Goal: Information Seeking & Learning: Learn about a topic

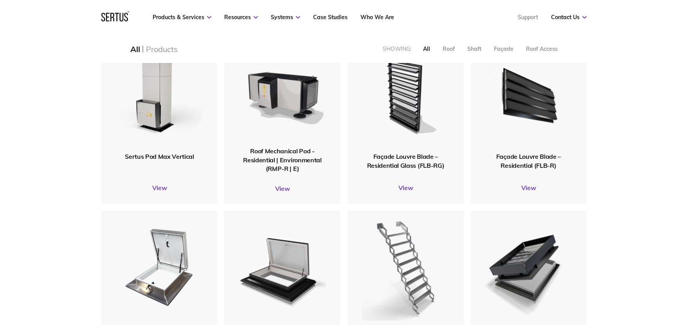
scroll to position [822, 0]
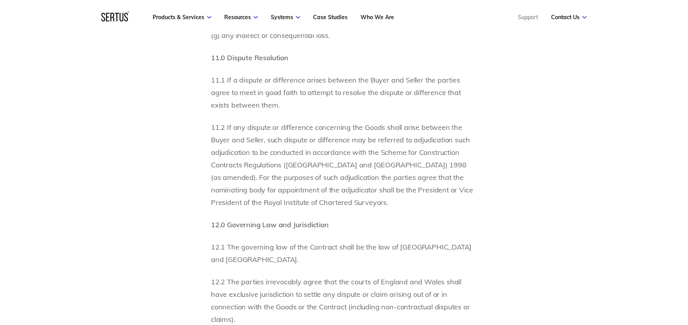
scroll to position [4385, 0]
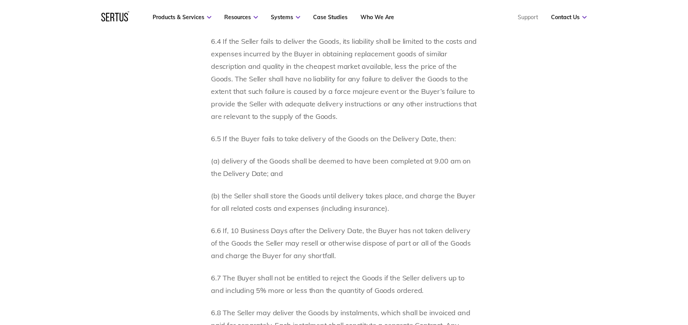
click at [218, 286] on div "1.0 Interpretation 1.1 In these conditions: ‘Acknowledgement of the Quotation” …" at bounding box center [344, 8] width 266 height 4707
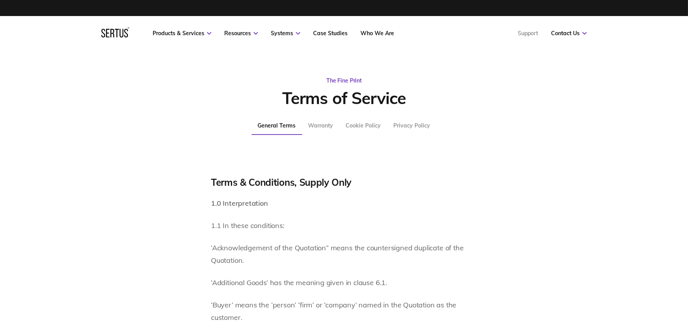
scroll to position [0, 0]
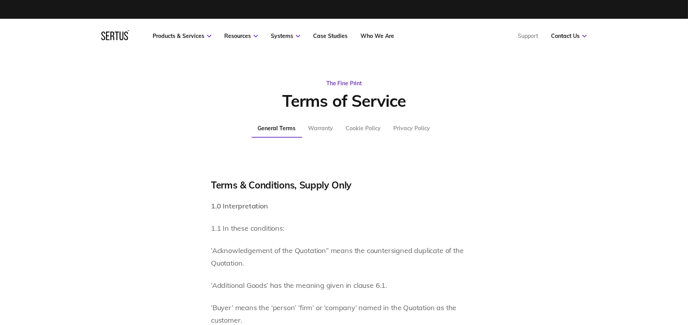
click at [327, 127] on div "Warranty" at bounding box center [321, 128] width 25 height 7
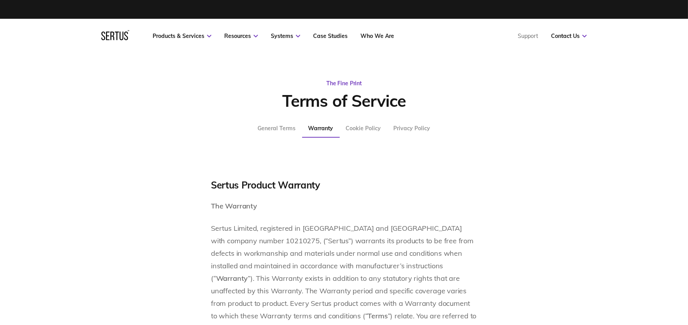
click at [372, 128] on div "Cookie Policy" at bounding box center [363, 128] width 35 height 7
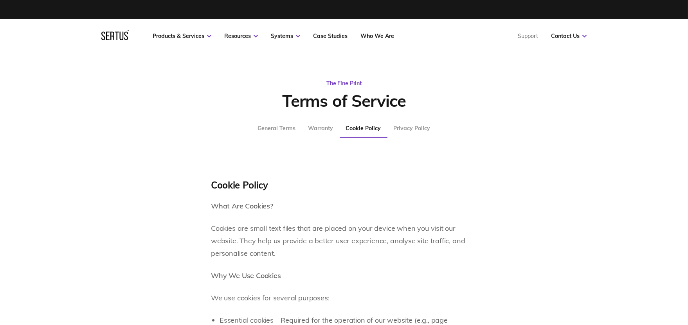
click at [418, 128] on div "Privacy Policy" at bounding box center [412, 128] width 37 height 7
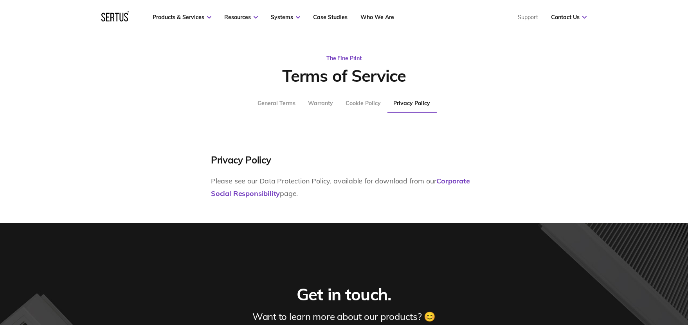
scroll to position [39, 0]
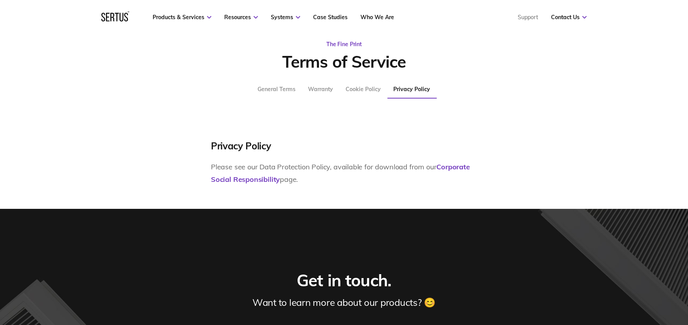
click at [365, 86] on div "Cookie Policy" at bounding box center [363, 89] width 35 height 7
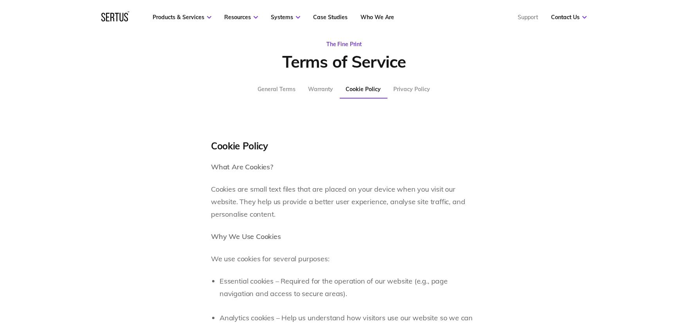
click at [322, 91] on div "Warranty" at bounding box center [321, 89] width 25 height 7
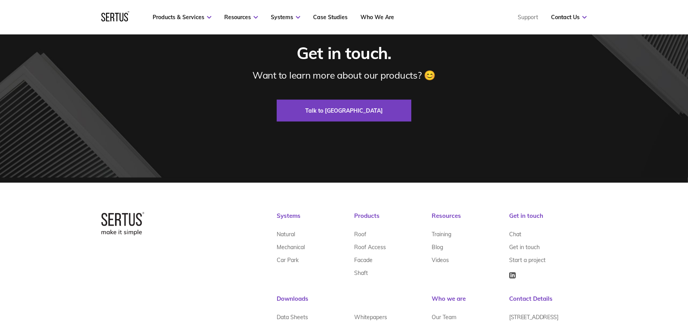
scroll to position [2465, 0]
